Goal: Information Seeking & Learning: Learn about a topic

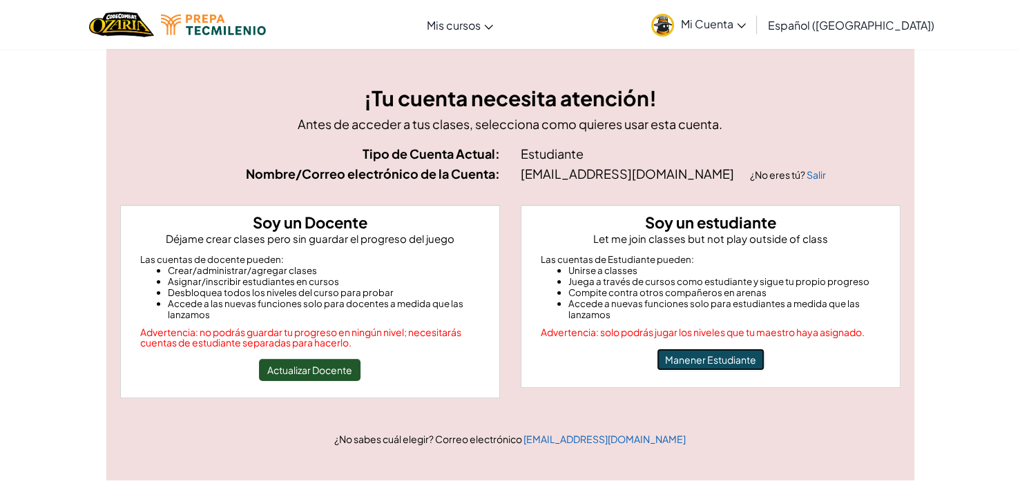
click at [709, 368] on button "Manener Estudiante" at bounding box center [711, 360] width 108 height 22
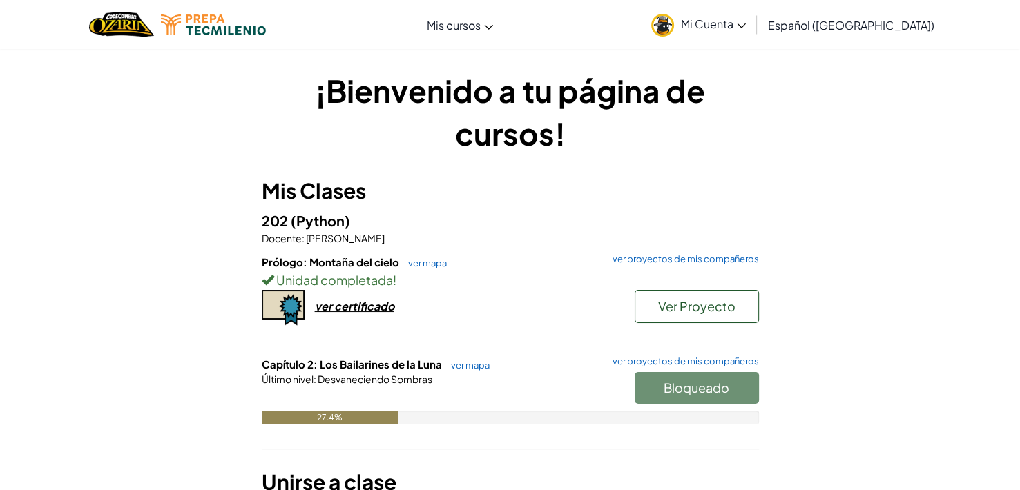
click at [482, 375] on div "Último nivel : Desvaneciendo Sombras" at bounding box center [510, 379] width 497 height 14
click at [473, 366] on link "ver mapa" at bounding box center [467, 365] width 46 height 11
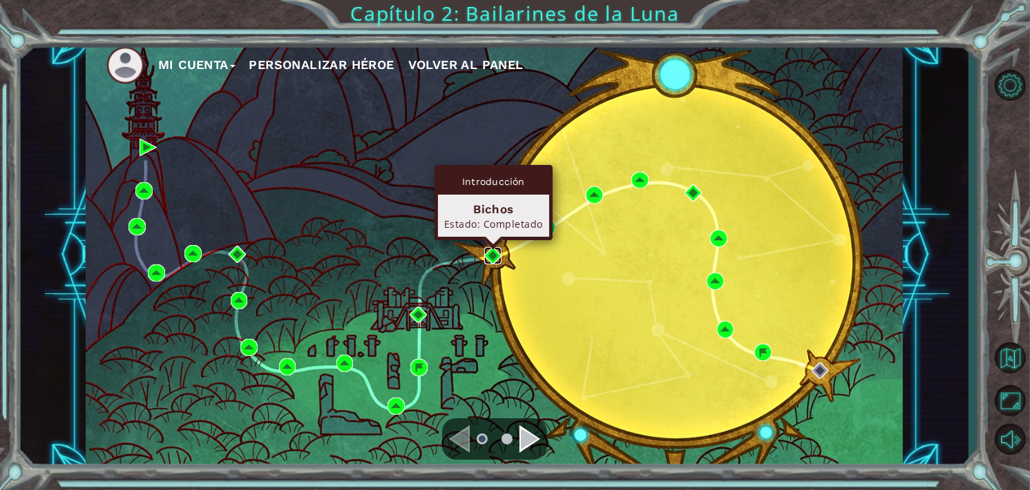
click at [492, 253] on img at bounding box center [492, 255] width 17 height 17
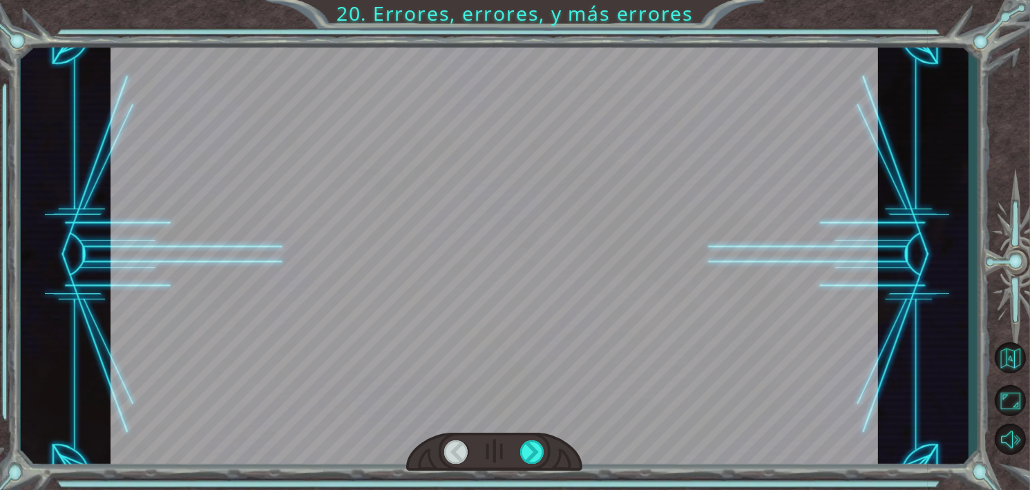
click at [611, 200] on div at bounding box center [493, 254] width 767 height 431
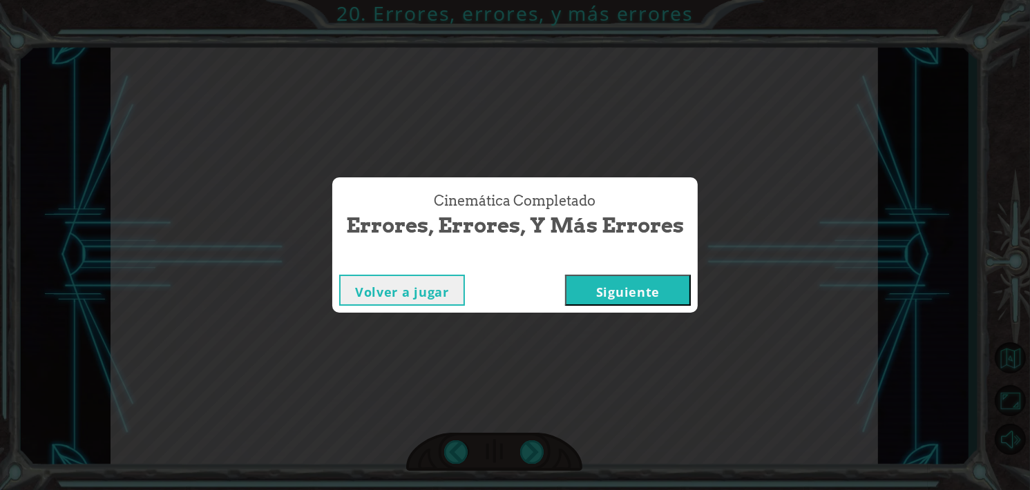
click at [622, 300] on button "Siguiente" at bounding box center [628, 290] width 126 height 31
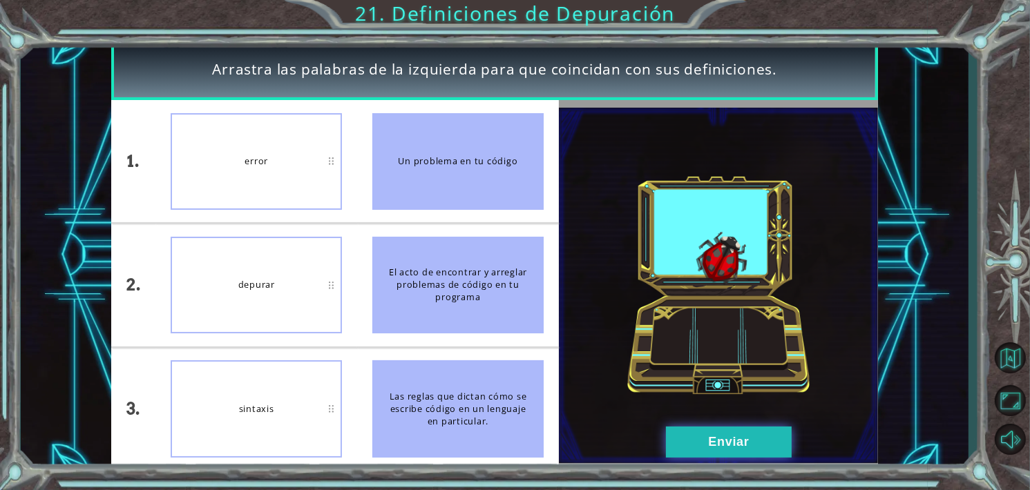
click at [729, 448] on button "Enviar" at bounding box center [729, 442] width 126 height 31
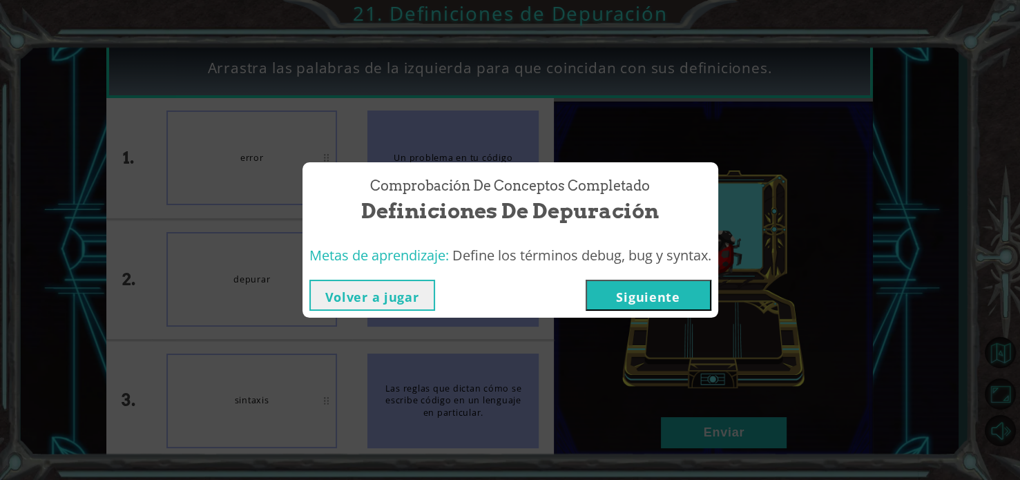
click at [676, 307] on button "Siguiente" at bounding box center [649, 295] width 126 height 31
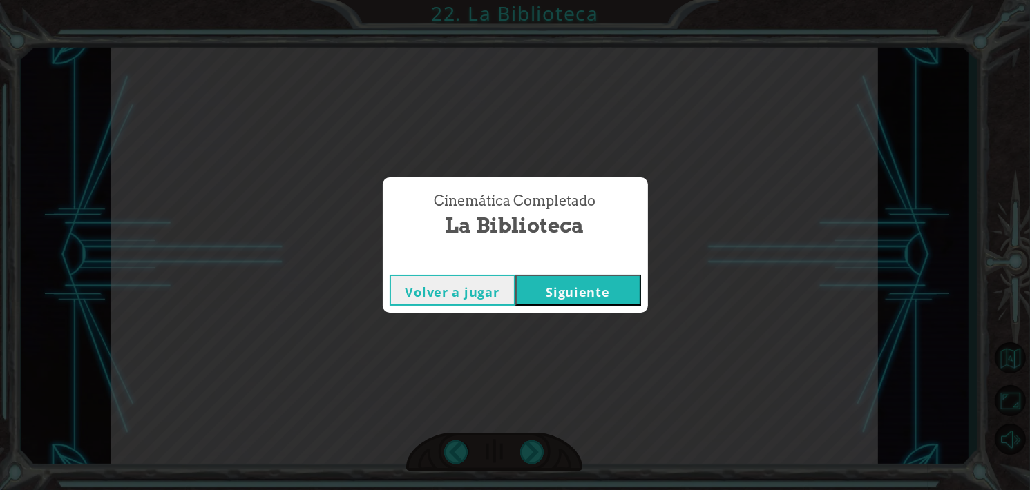
click at [613, 294] on button "Siguiente" at bounding box center [578, 290] width 126 height 31
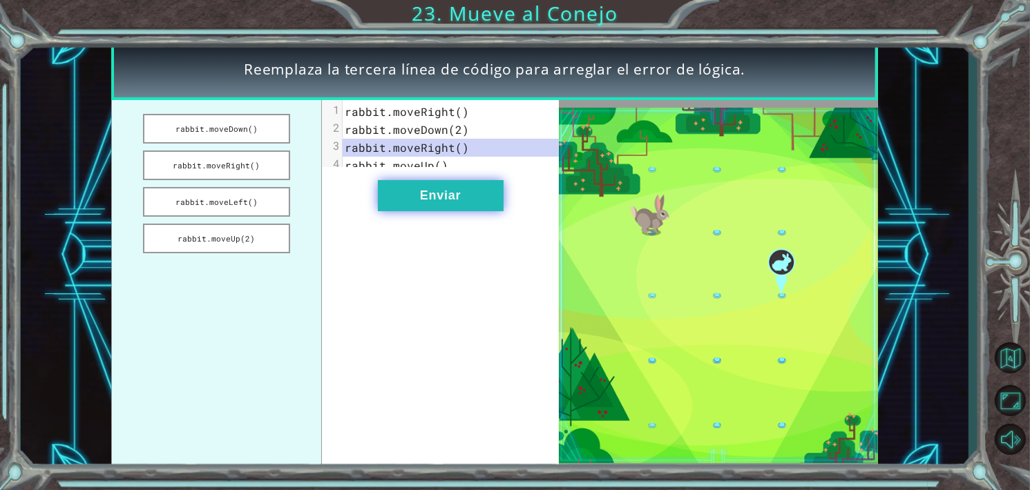
click at [488, 211] on button "Enviar" at bounding box center [441, 195] width 126 height 31
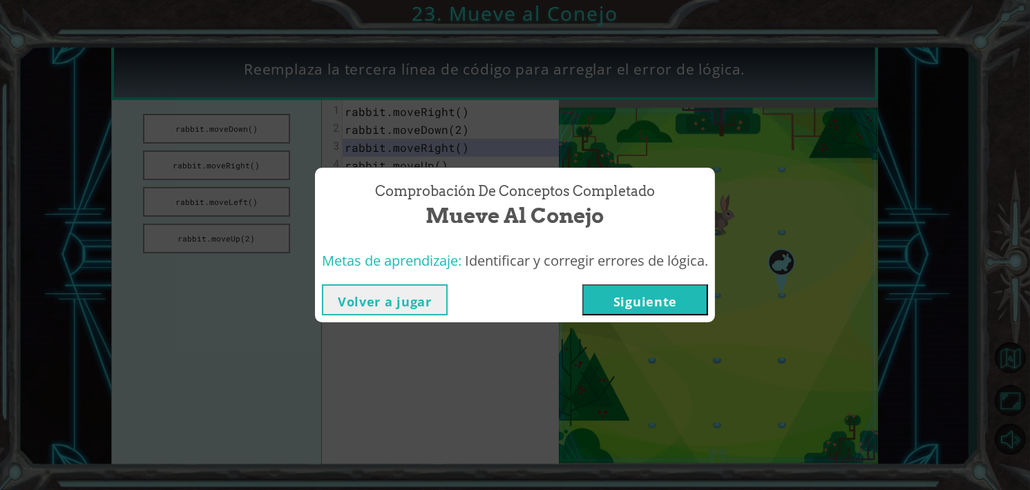
click at [624, 301] on button "Siguiente" at bounding box center [645, 300] width 126 height 31
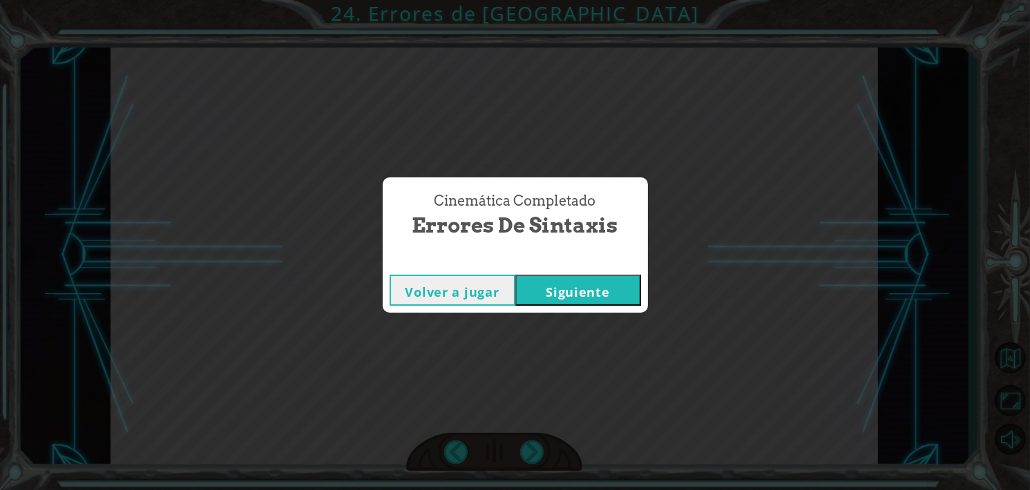
click at [576, 294] on button "Siguiente" at bounding box center [578, 290] width 126 height 31
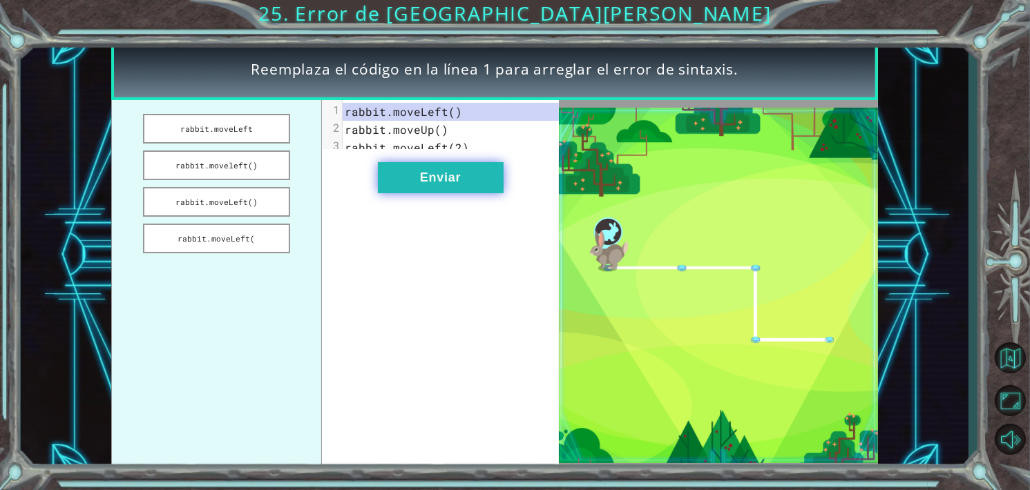
click at [454, 193] on button "Enviar" at bounding box center [441, 177] width 126 height 31
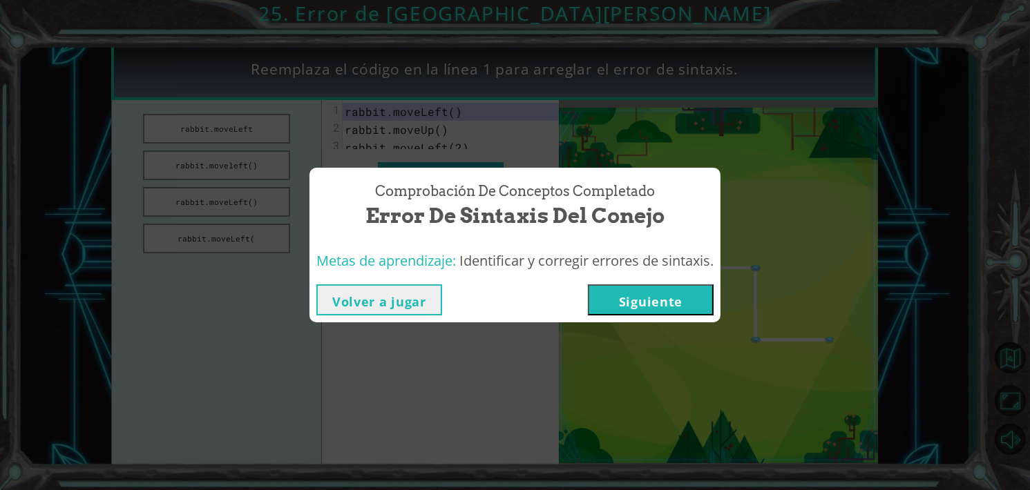
click at [621, 296] on button "Siguiente" at bounding box center [651, 300] width 126 height 31
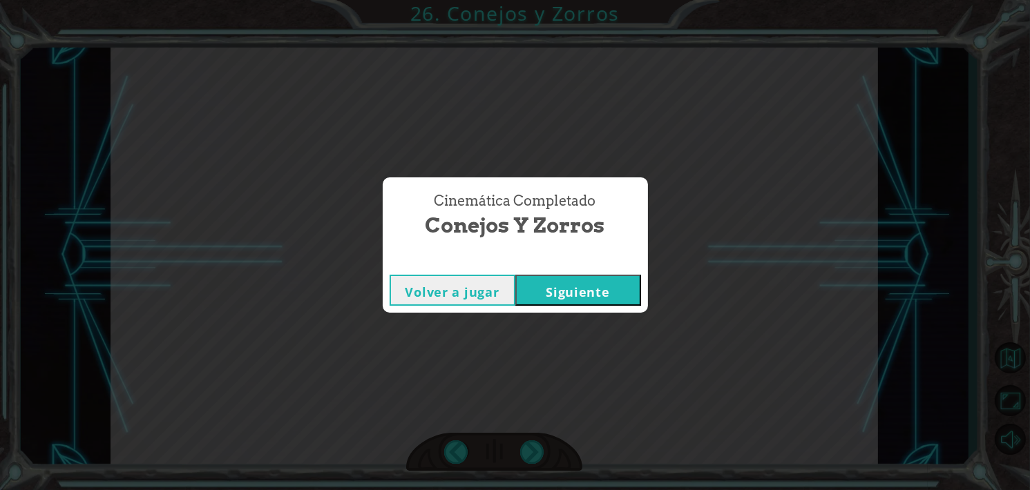
click at [598, 298] on button "Siguiente" at bounding box center [578, 290] width 126 height 31
